Goal: Task Accomplishment & Management: Manage account settings

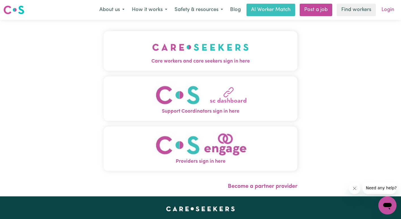
click at [384, 13] on link "Login" at bounding box center [388, 10] width 20 height 12
click at [225, 151] on img "Providers sign in here" at bounding box center [200, 145] width 96 height 26
click at [205, 55] on img "Care workers and care seekers sign in here" at bounding box center [200, 47] width 96 height 21
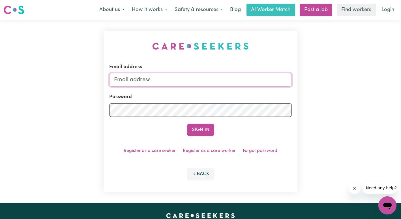
click at [178, 78] on input "Email address" at bounding box center [200, 80] width 182 height 14
type input "natalina@yindyamarradisability.com"
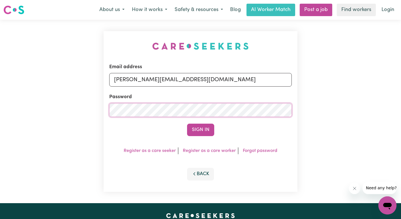
click at [187, 124] on button "Sign In" at bounding box center [200, 130] width 27 height 12
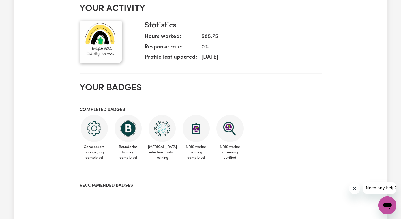
scroll to position [66, 0]
